Goal: Task Accomplishment & Management: Manage account settings

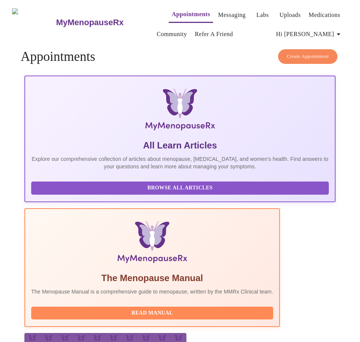
click at [323, 29] on span "Hi [PERSON_NAME]" at bounding box center [309, 34] width 67 height 11
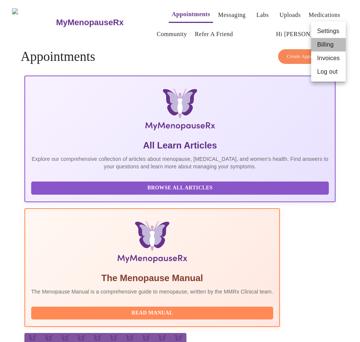
click at [324, 46] on li "Billing" at bounding box center [328, 45] width 35 height 14
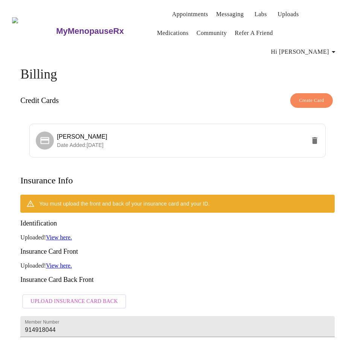
click at [75, 295] on button "Upload Insurance Card Back" at bounding box center [74, 302] width 104 height 15
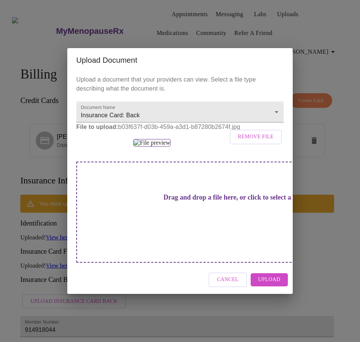
click at [265, 285] on span "Upload" at bounding box center [269, 279] width 22 height 9
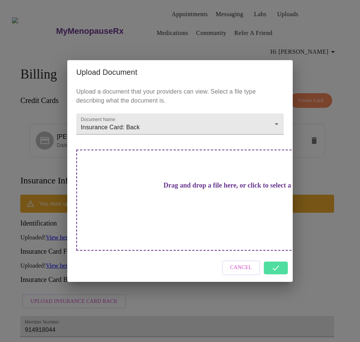
click at [169, 38] on div "Upload Document Upload a document that your providers can view. Select a file t…" at bounding box center [180, 171] width 360 height 342
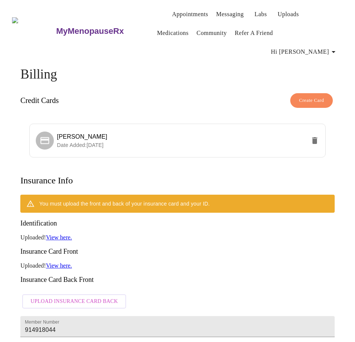
click at [142, 263] on p "Uploaded! View here." at bounding box center [177, 266] width 314 height 7
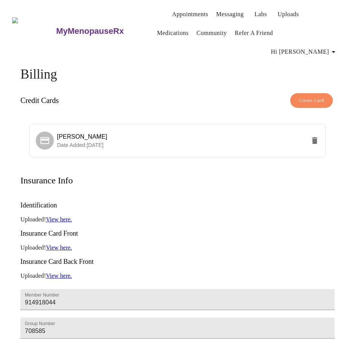
click at [322, 47] on span "Hi [PERSON_NAME]" at bounding box center [304, 52] width 67 height 11
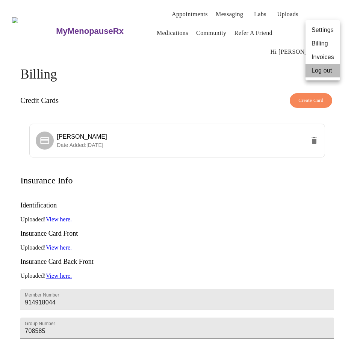
click at [313, 69] on li "Log out" at bounding box center [323, 71] width 35 height 14
